Goal: Information Seeking & Learning: Learn about a topic

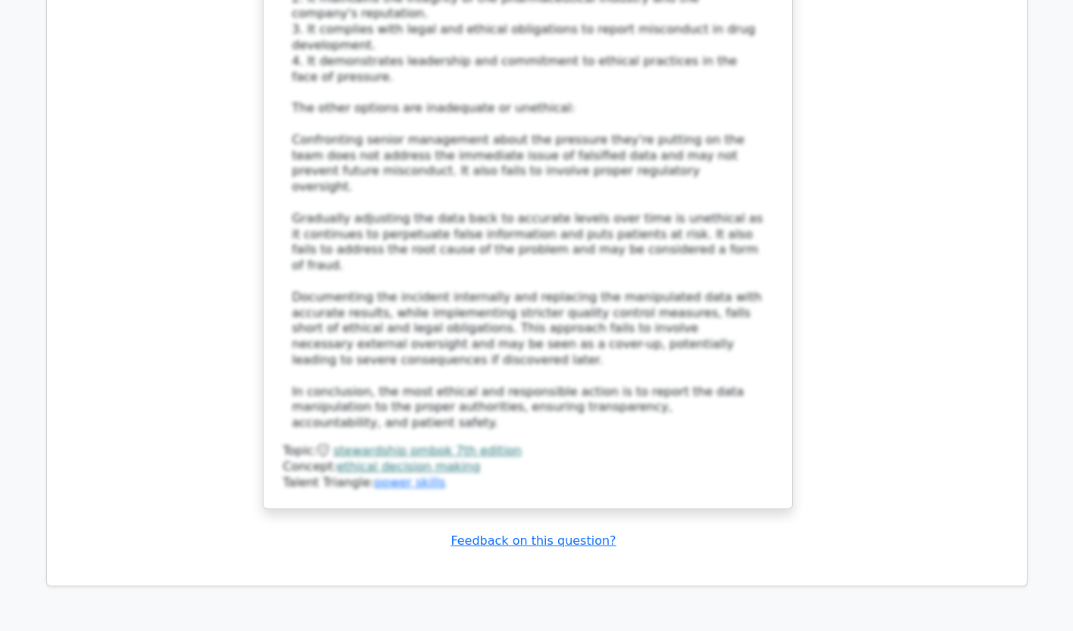
scroll to position [6259, 0]
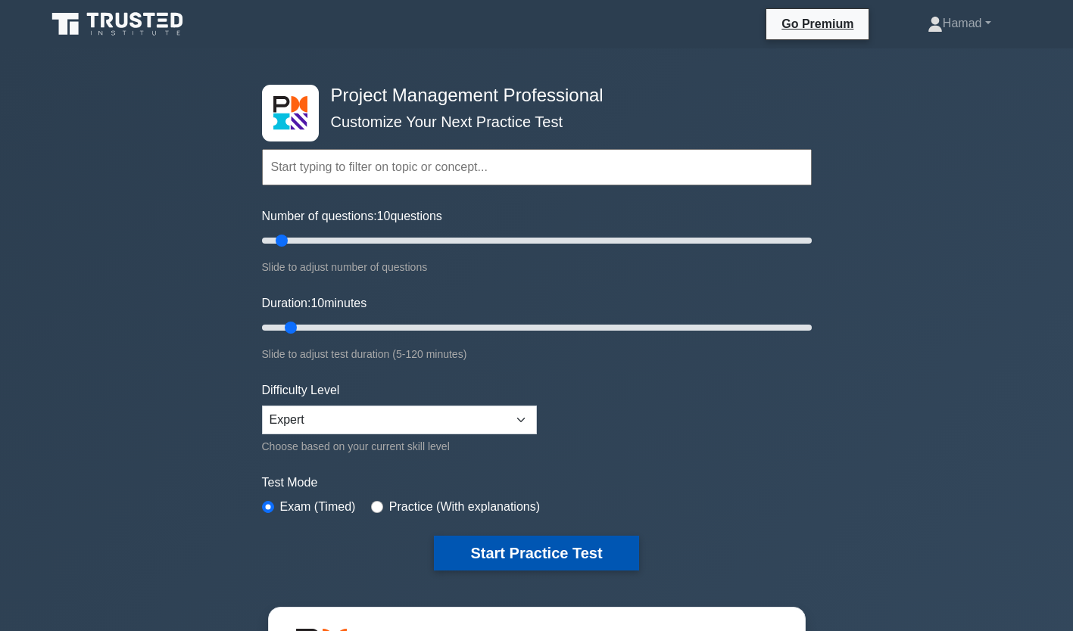
click at [535, 555] on button "Start Practice Test" at bounding box center [536, 553] width 204 height 35
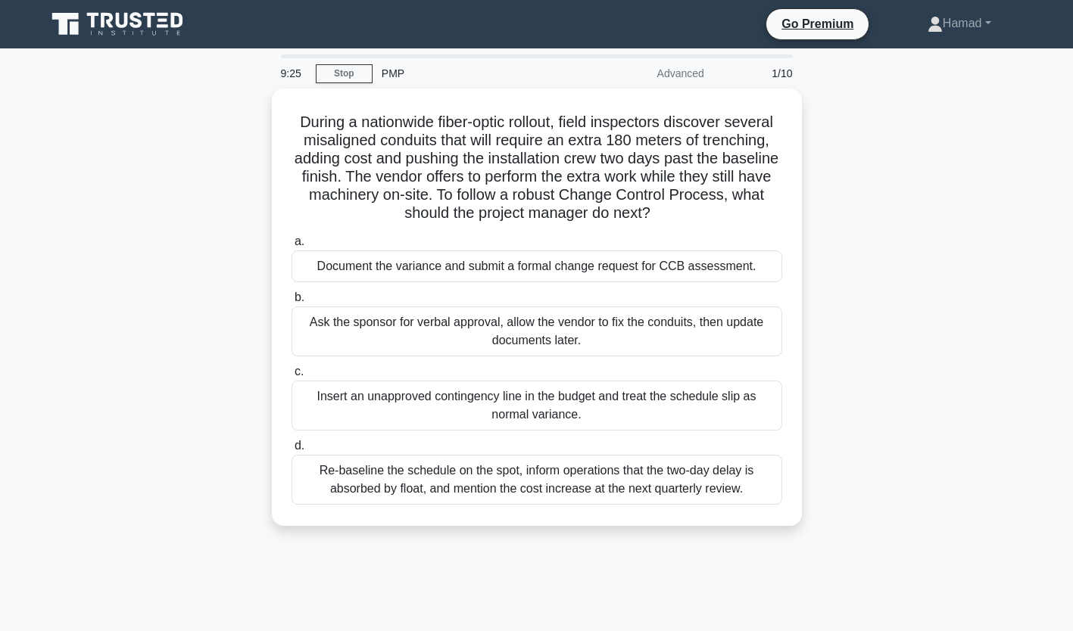
click at [535, 555] on div "9:25 Stop PMP Advanced 1/10 During a nationwide fiber-optic rollout, field insp…" at bounding box center [536, 433] width 999 height 757
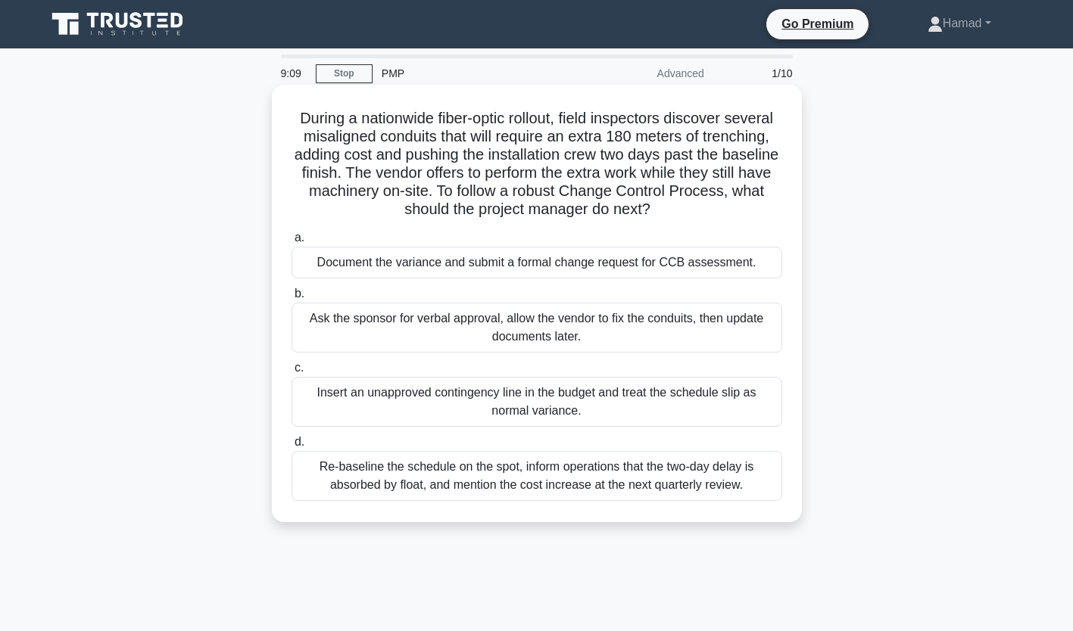
click at [634, 254] on div "Document the variance and submit a formal change request for CCB assessment." at bounding box center [537, 263] width 491 height 32
click at [292, 243] on input "a. Document the variance and submit a formal change request for CCB assessment." at bounding box center [292, 238] width 0 height 10
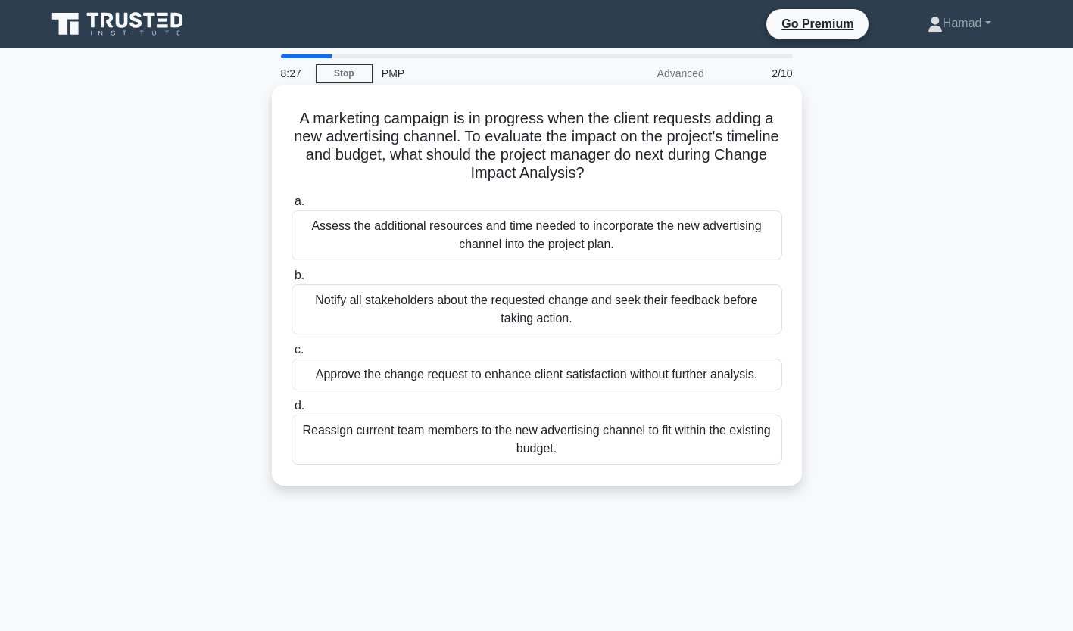
click at [641, 248] on div "Assess the additional resources and time needed to incorporate the new advertis…" at bounding box center [537, 235] width 491 height 50
click at [292, 207] on input "a. Assess the additional resources and time needed to incorporate the new adver…" at bounding box center [292, 202] width 0 height 10
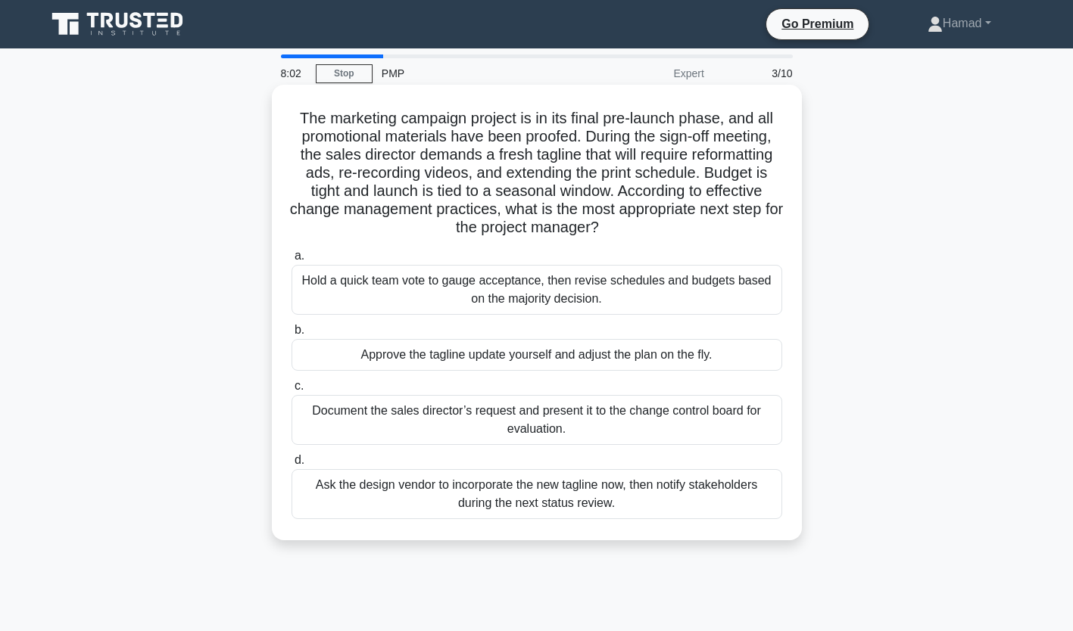
click at [628, 429] on div "Document the sales director’s request and present it to the change control boar…" at bounding box center [537, 420] width 491 height 50
click at [292, 391] on input "c. Document the sales director’s request and present it to the change control b…" at bounding box center [292, 387] width 0 height 10
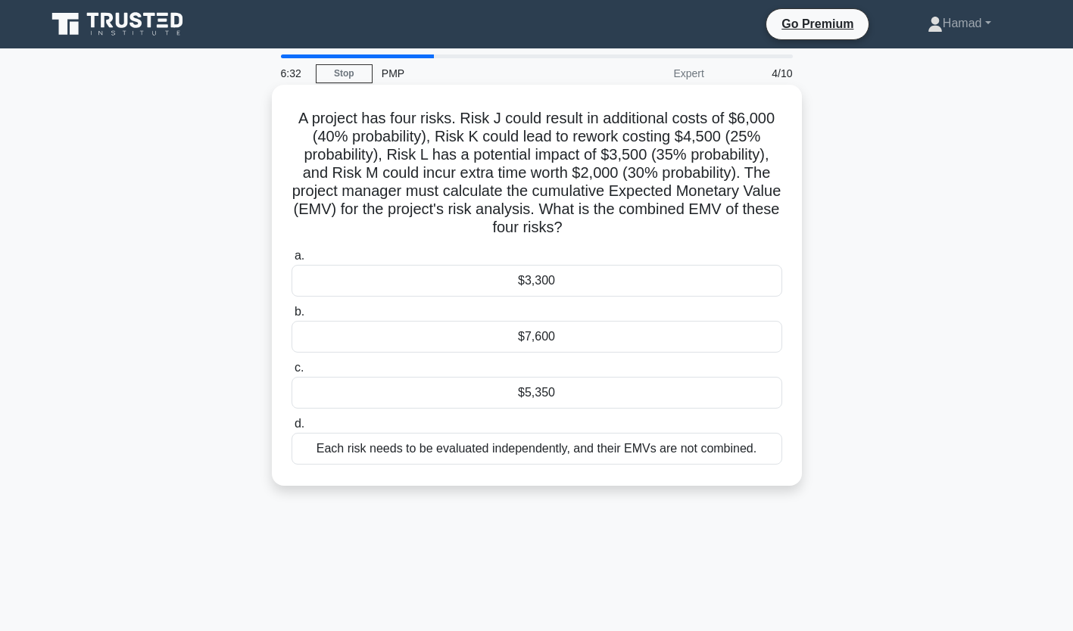
click at [619, 400] on div "$5,350" at bounding box center [537, 393] width 491 height 32
click at [292, 373] on input "c. $5,350" at bounding box center [292, 368] width 0 height 10
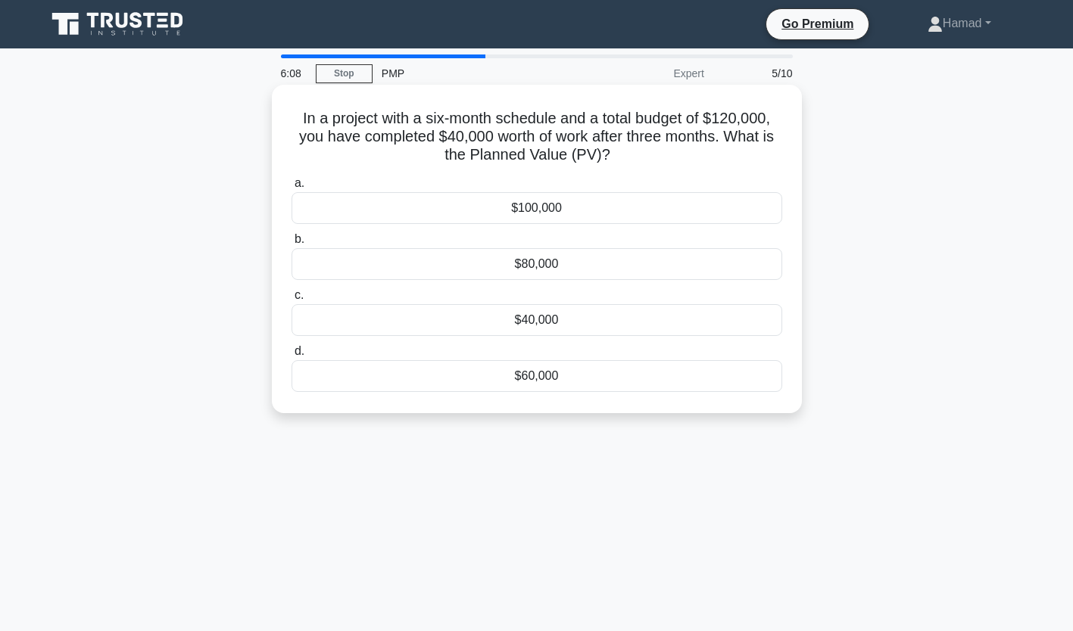
click at [598, 376] on div "$60,000" at bounding box center [537, 376] width 491 height 32
click at [292, 357] on input "d. $60,000" at bounding box center [292, 352] width 0 height 10
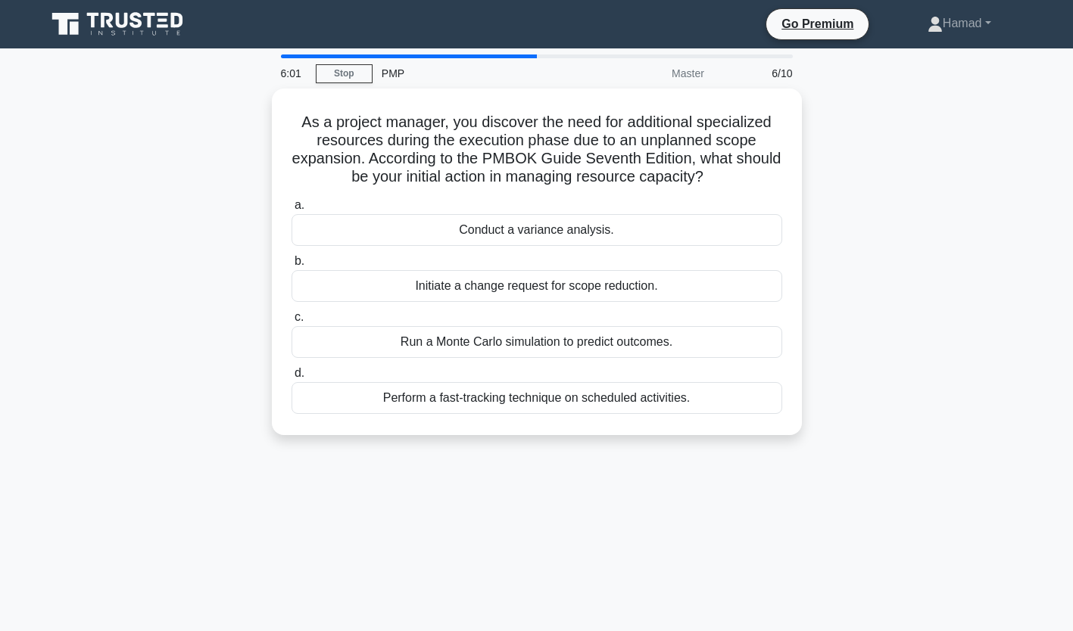
click at [700, 466] on div "6:01 Stop PMP Master 6/10 As a project manager, you discover the need for addit…" at bounding box center [536, 433] width 999 height 757
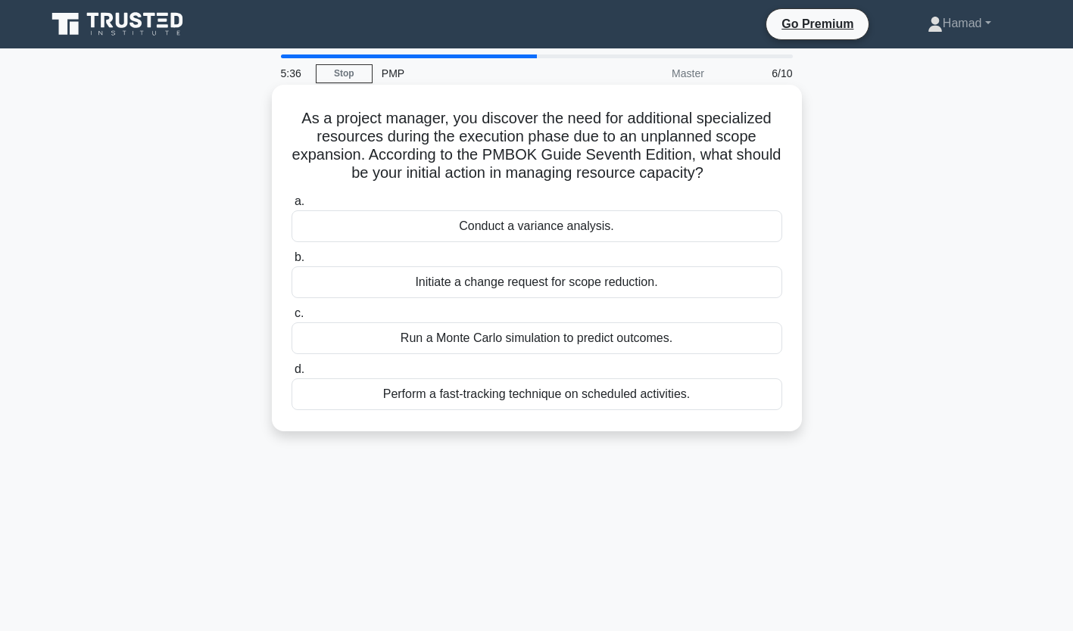
click at [678, 239] on div "Conduct a variance analysis." at bounding box center [537, 226] width 491 height 32
click at [292, 207] on input "a. Conduct a variance analysis." at bounding box center [292, 202] width 0 height 10
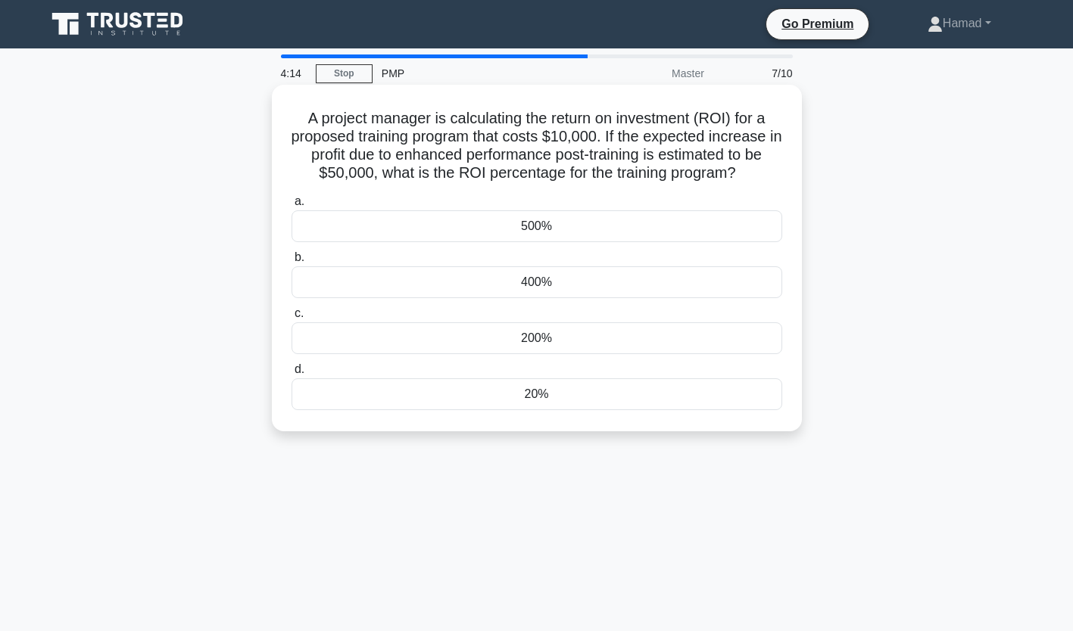
click at [575, 233] on div "500%" at bounding box center [537, 226] width 491 height 32
click at [292, 207] on input "a. 500%" at bounding box center [292, 202] width 0 height 10
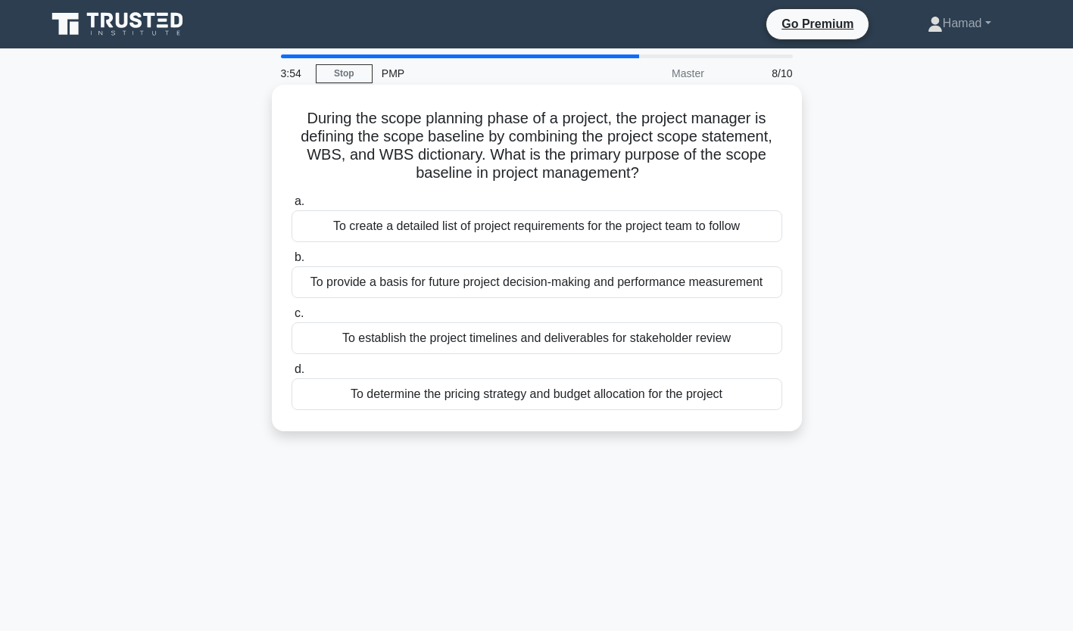
click at [672, 348] on div "To establish the project timelines and deliverables for stakeholder review" at bounding box center [537, 339] width 491 height 32
click at [292, 319] on input "c. To establish the project timelines and deliverables for stakeholder review" at bounding box center [292, 314] width 0 height 10
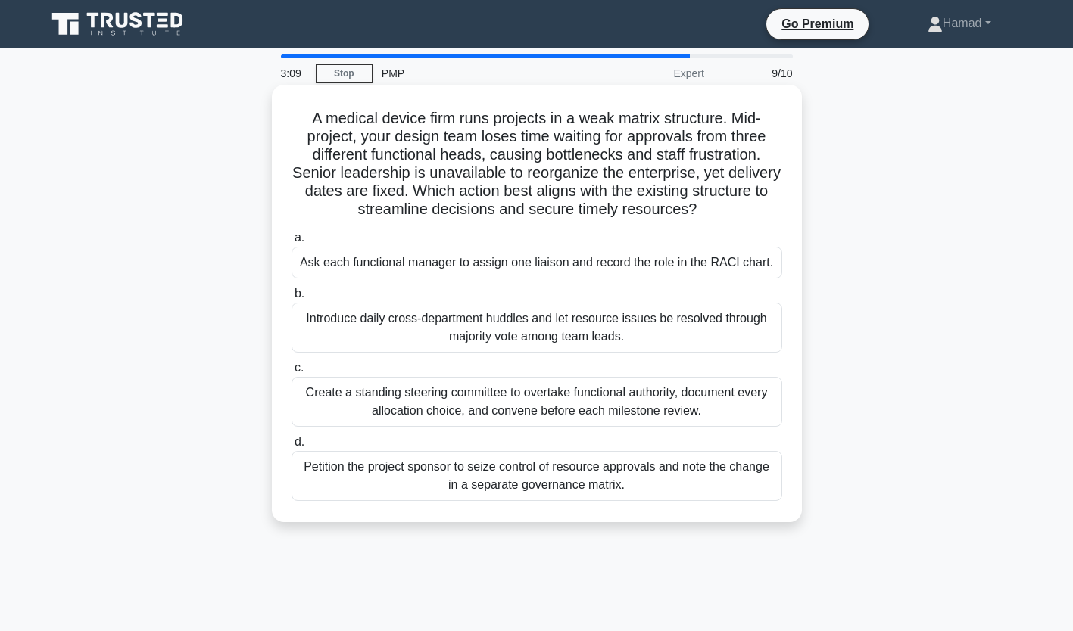
click at [541, 260] on div "Ask each functional manager to assign one liaison and record the role in the RA…" at bounding box center [537, 263] width 491 height 32
click at [292, 243] on input "a. Ask each functional manager to assign one liaison and record the role in the…" at bounding box center [292, 238] width 0 height 10
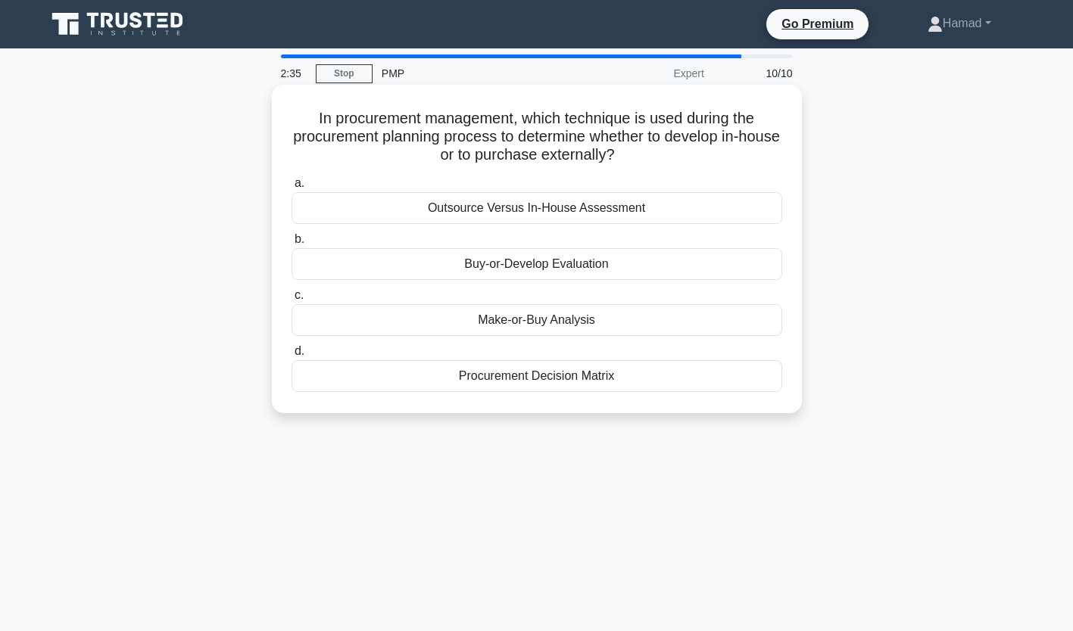
click at [648, 334] on div "Make-or-Buy Analysis" at bounding box center [537, 320] width 491 height 32
click at [292, 301] on input "c. Make-or-Buy Analysis" at bounding box center [292, 296] width 0 height 10
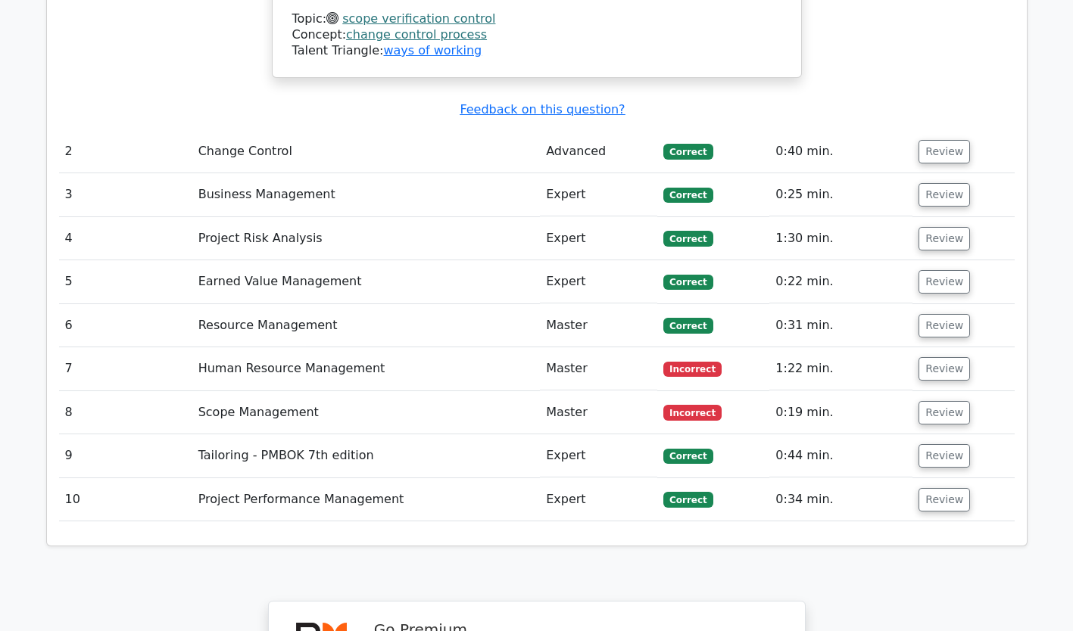
scroll to position [2267, 0]
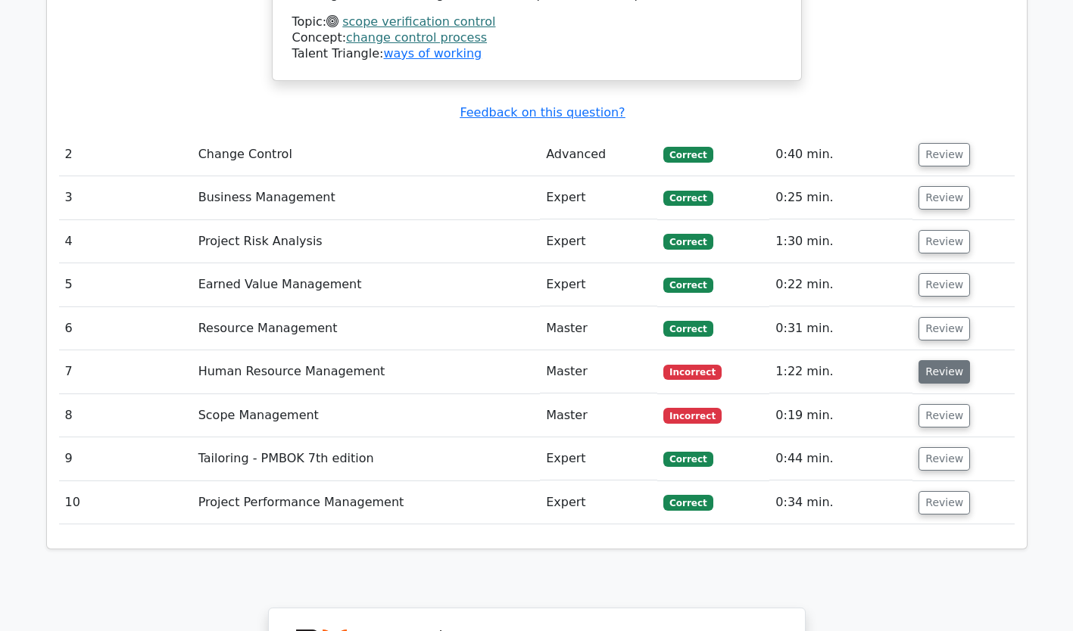
click at [954, 360] on button "Review" at bounding box center [943, 371] width 51 height 23
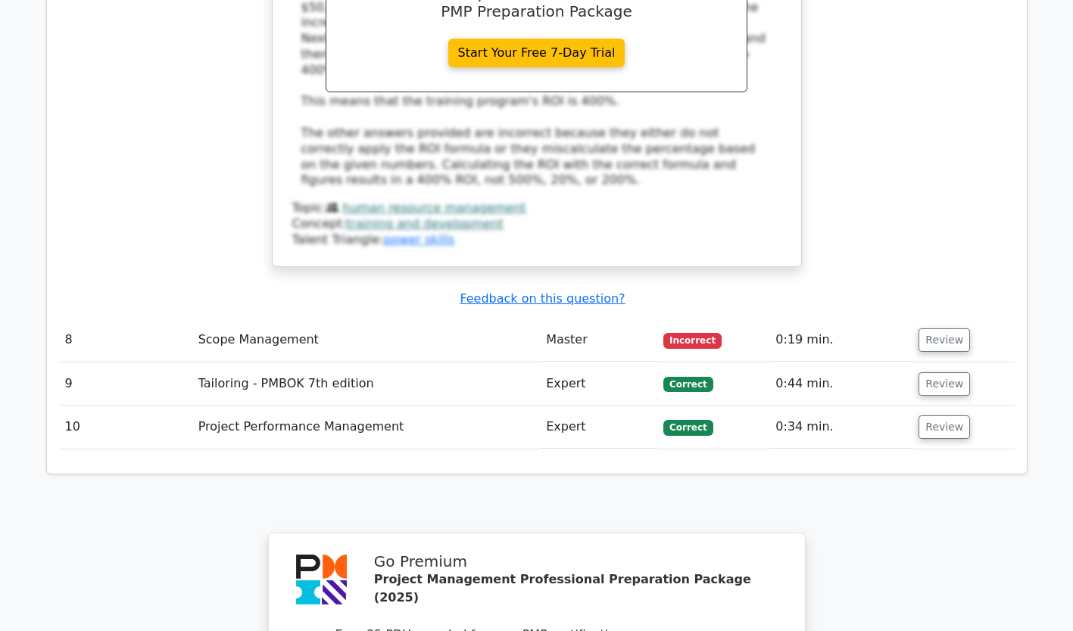
scroll to position [3081, 0]
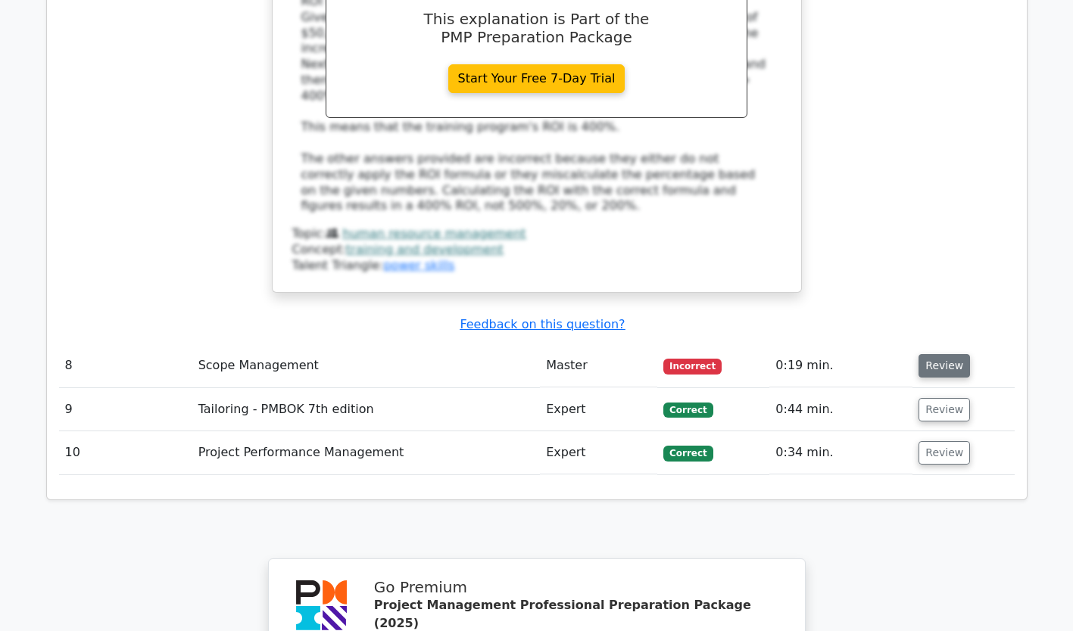
click at [949, 354] on button "Review" at bounding box center [943, 365] width 51 height 23
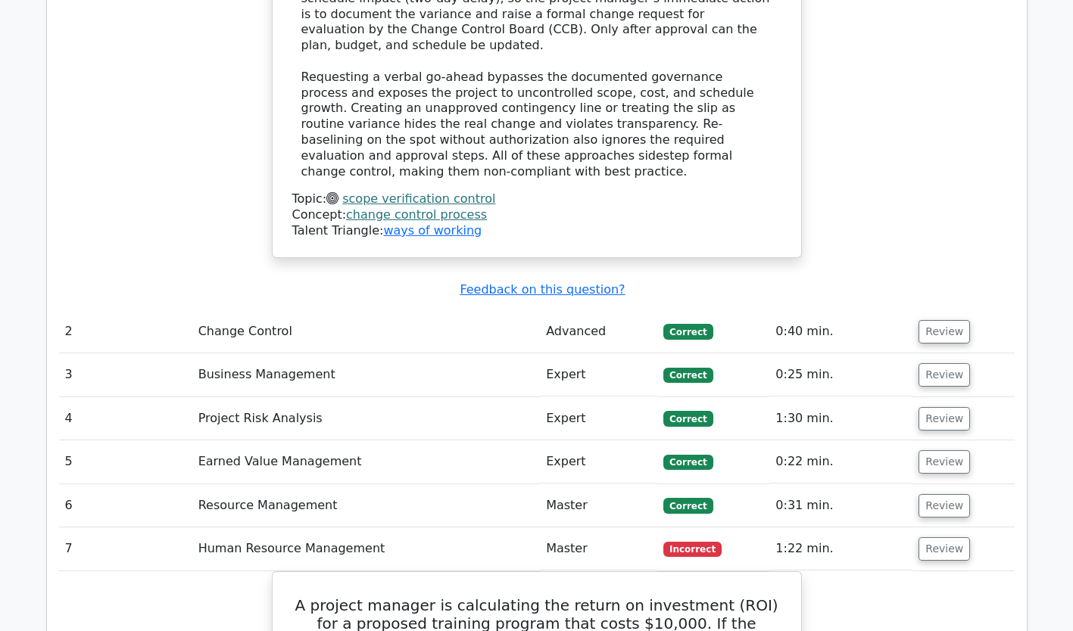
scroll to position [2089, 0]
click at [941, 538] on button "Review" at bounding box center [943, 549] width 51 height 23
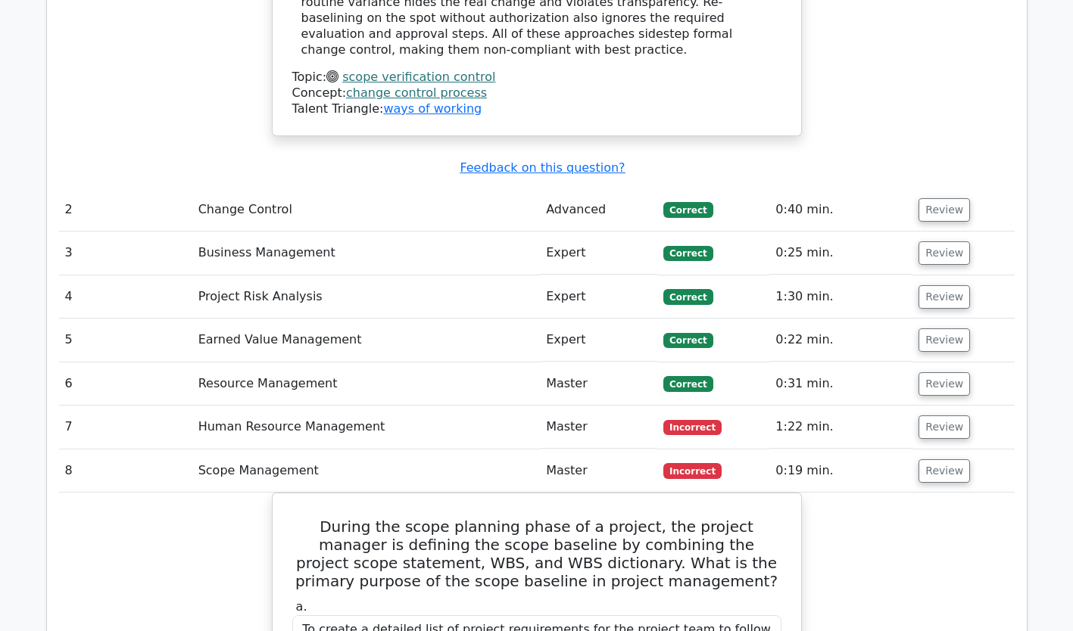
scroll to position [2153, 0]
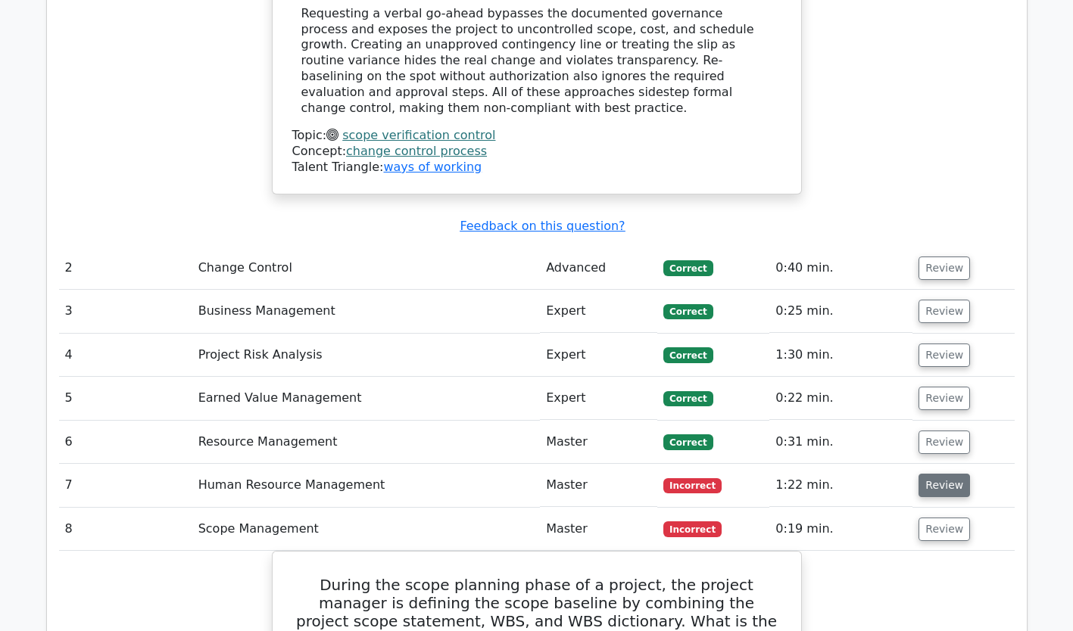
click at [942, 474] on button "Review" at bounding box center [943, 485] width 51 height 23
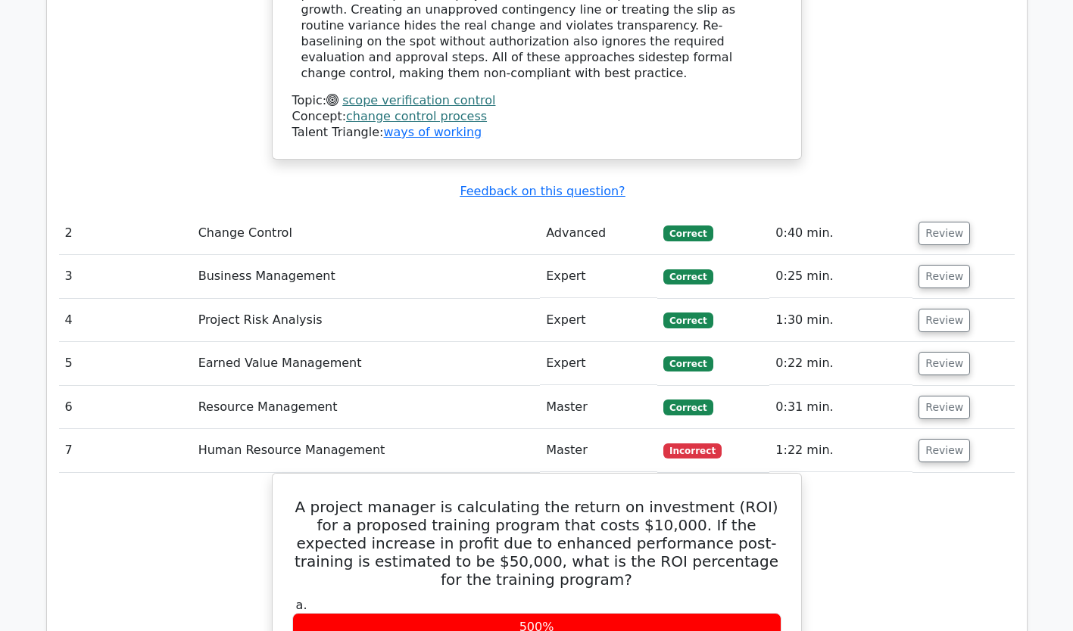
scroll to position [2190, 0]
